Goal: Information Seeking & Learning: Check status

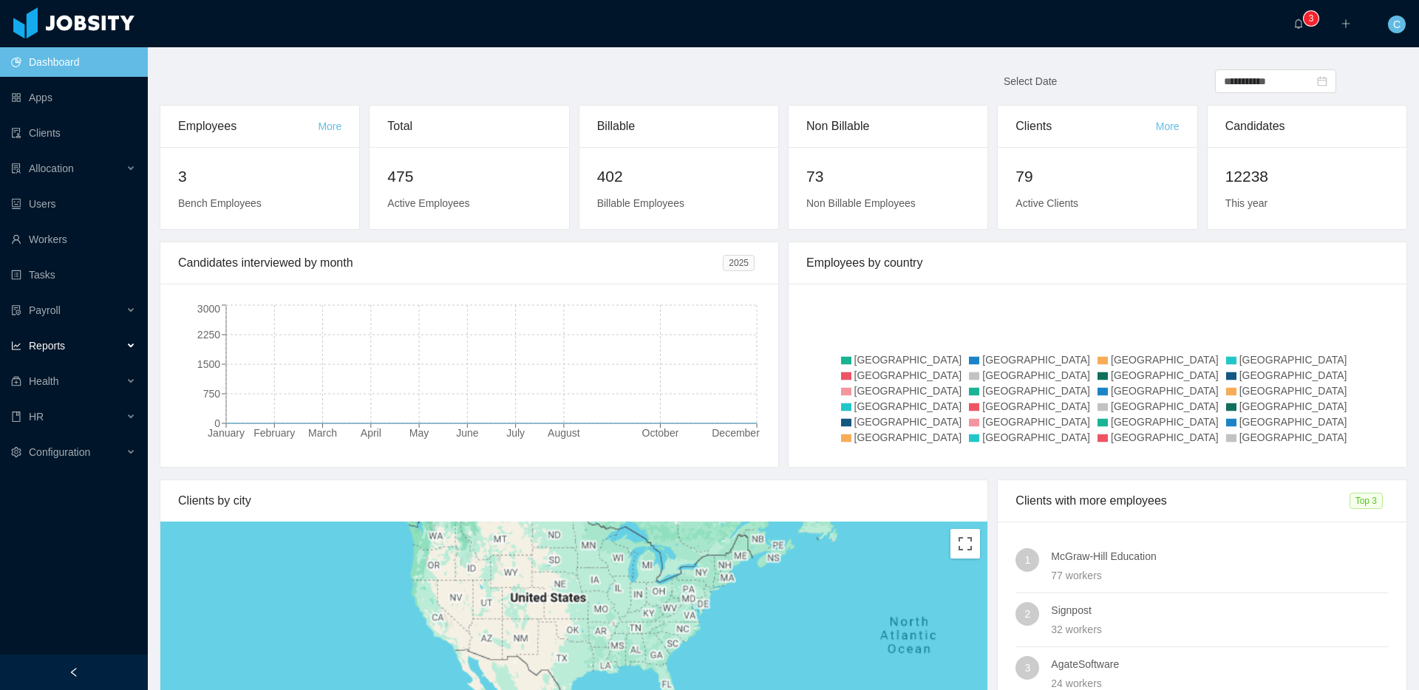
click at [104, 339] on div "Reports" at bounding box center [74, 346] width 148 height 30
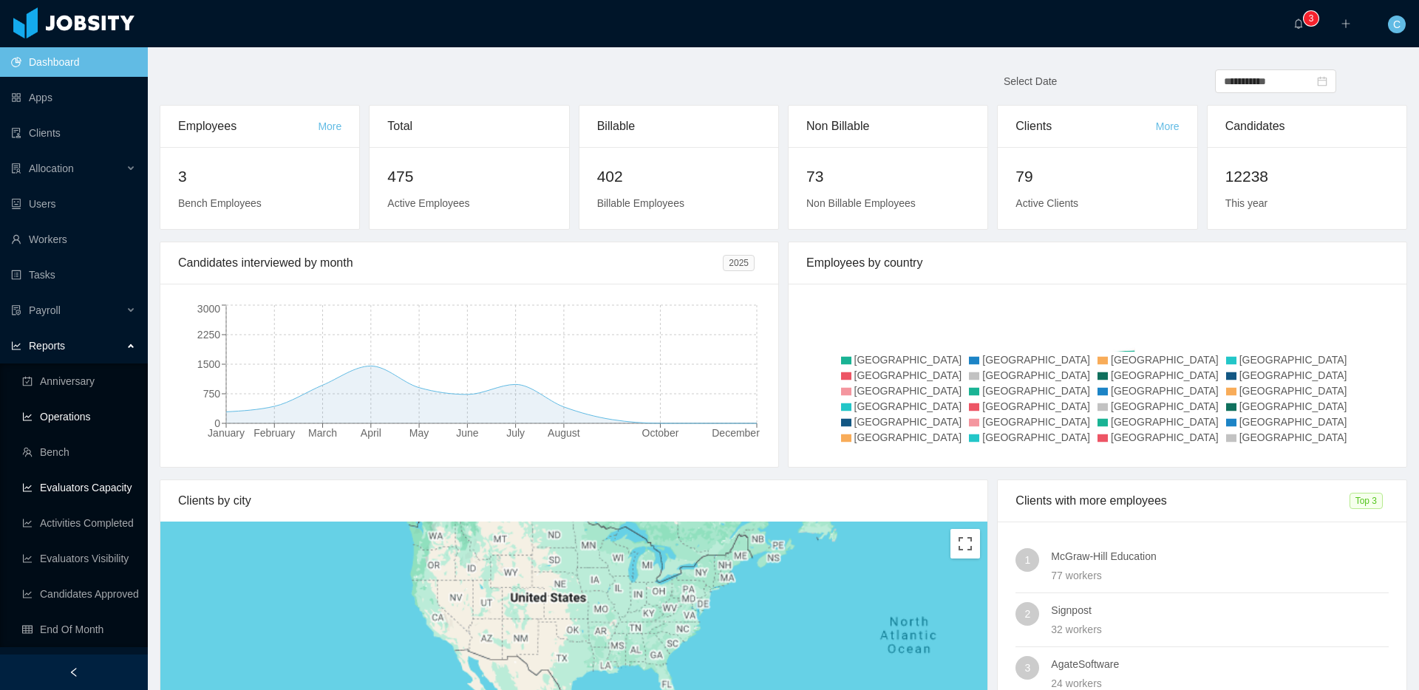
scroll to position [99, 0]
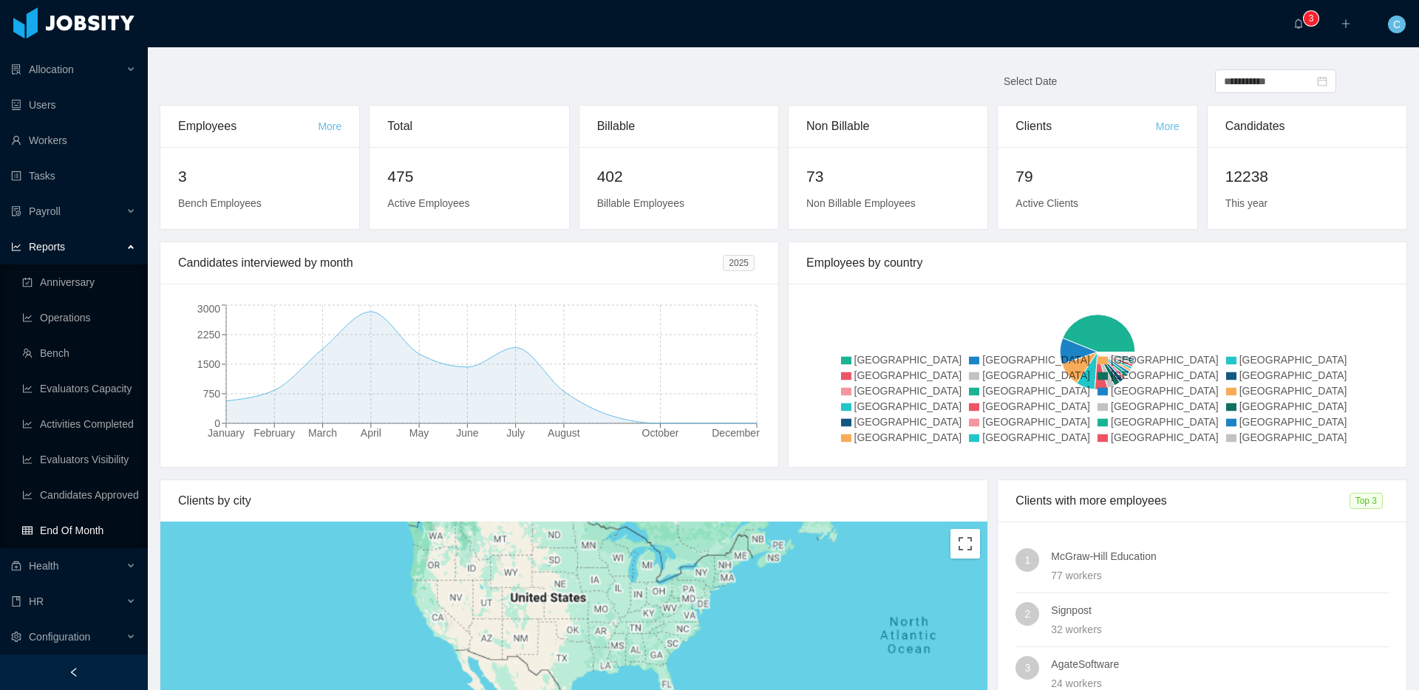
click at [76, 530] on link "End Of Month" at bounding box center [79, 531] width 114 height 30
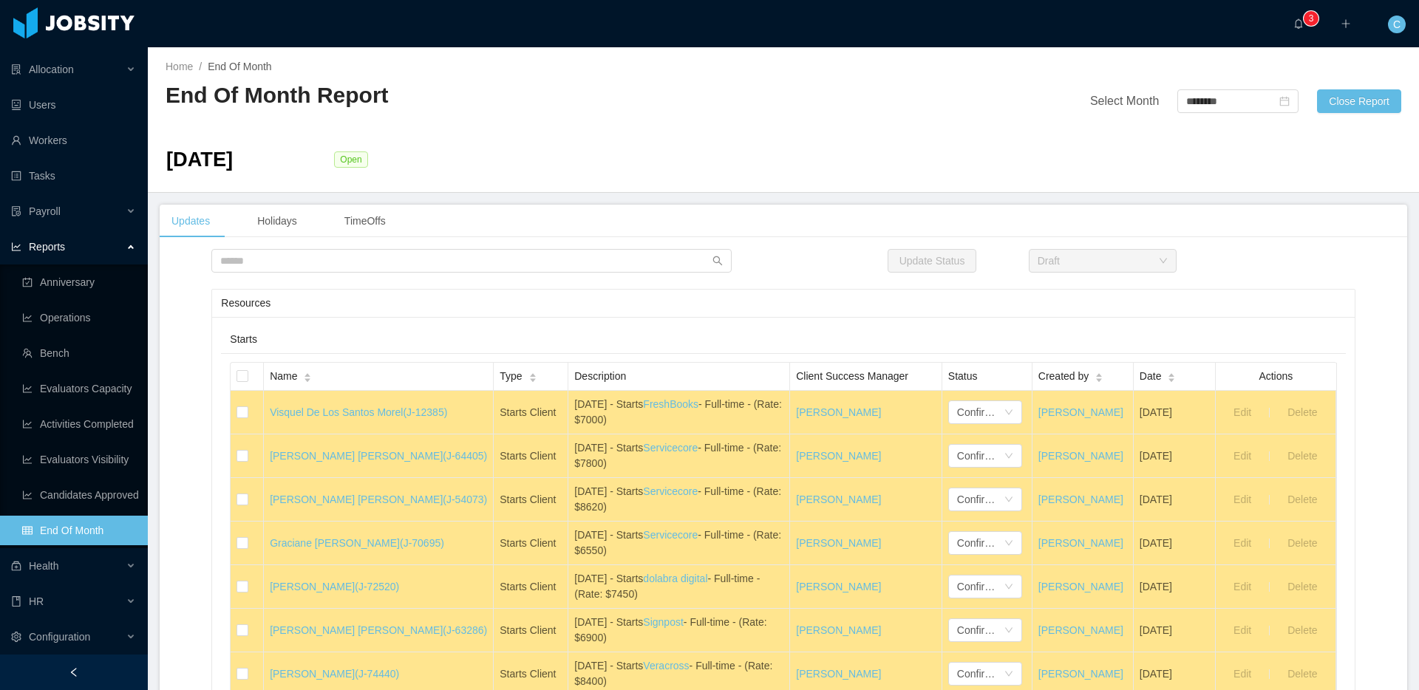
click at [594, 168] on td "Open" at bounding box center [501, 162] width 336 height 37
click at [1213, 101] on input "********" at bounding box center [1237, 101] width 121 height 24
click at [1274, 232] on link "Aug" at bounding box center [1269, 232] width 30 height 18
type input "********"
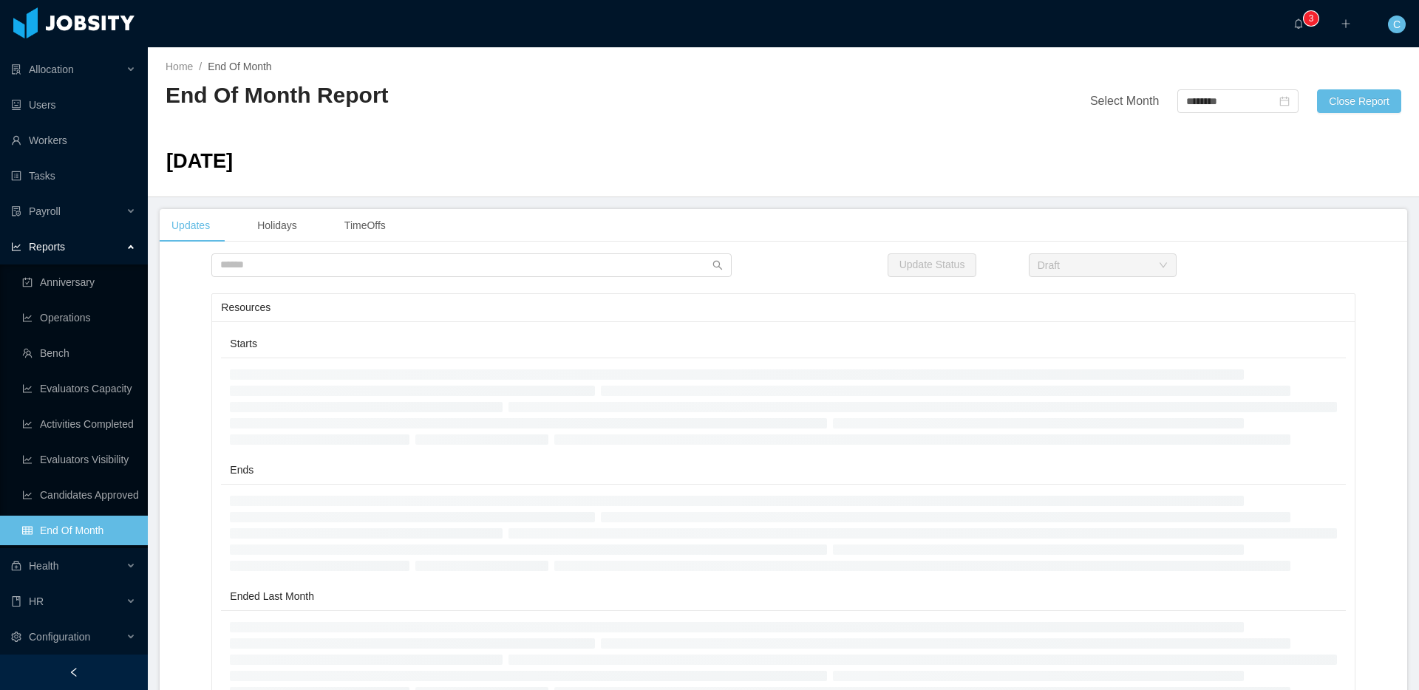
click at [698, 178] on div "[DATE]" at bounding box center [784, 164] width 1254 height 41
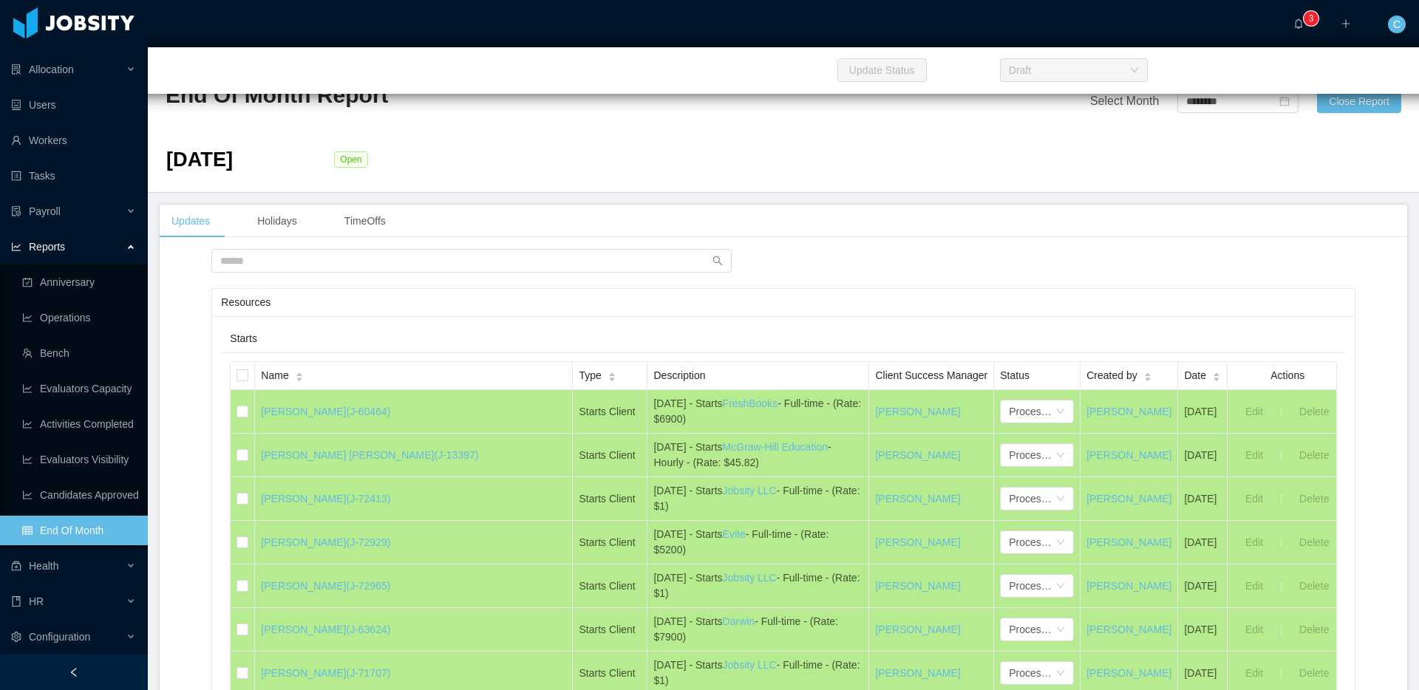
scroll to position [1509, 0]
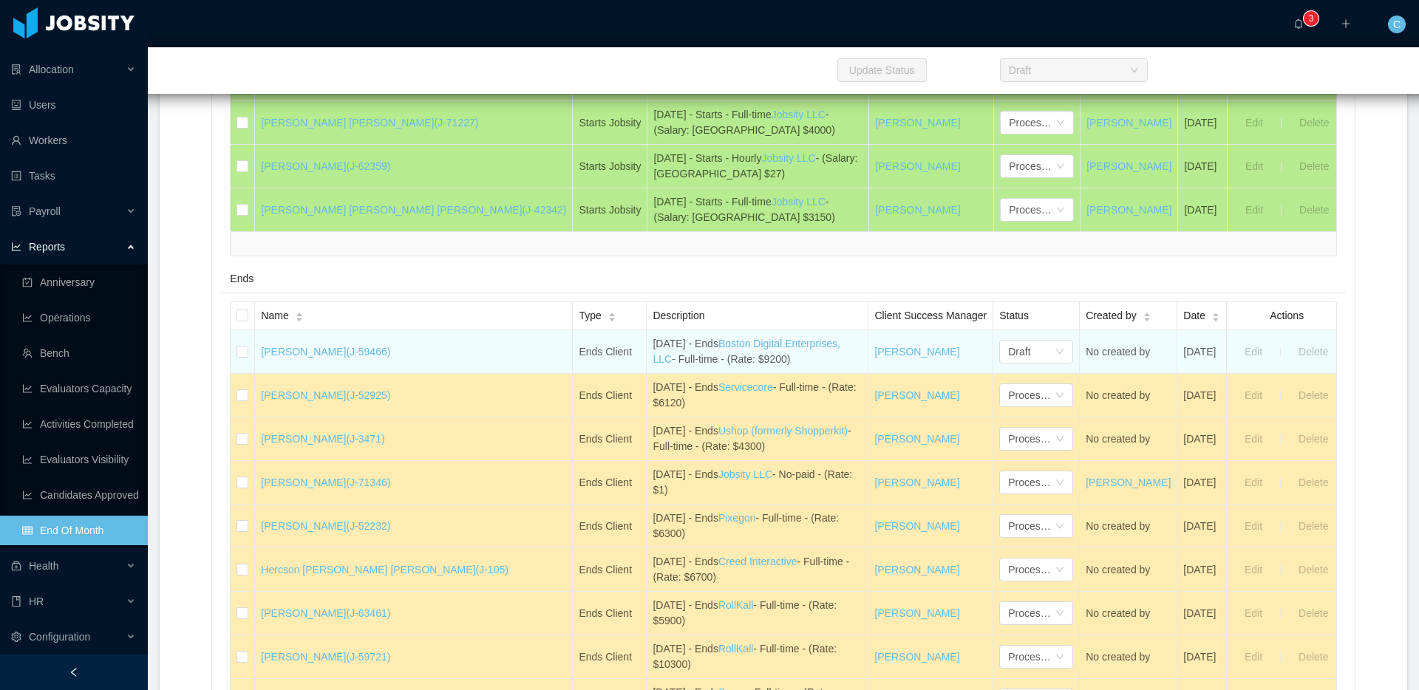
drag, startPoint x: 787, startPoint y: 360, endPoint x: 664, endPoint y: 361, distance: 122.6
click at [664, 361] on td "[DATE] - Ends Boston Digital Enterprises, LLC - Full-time - (Rate: $9200)" at bounding box center [757, 352] width 222 height 44
copy div "Full-time - (Rate: $9200)"
